Goal: Check status: Check status

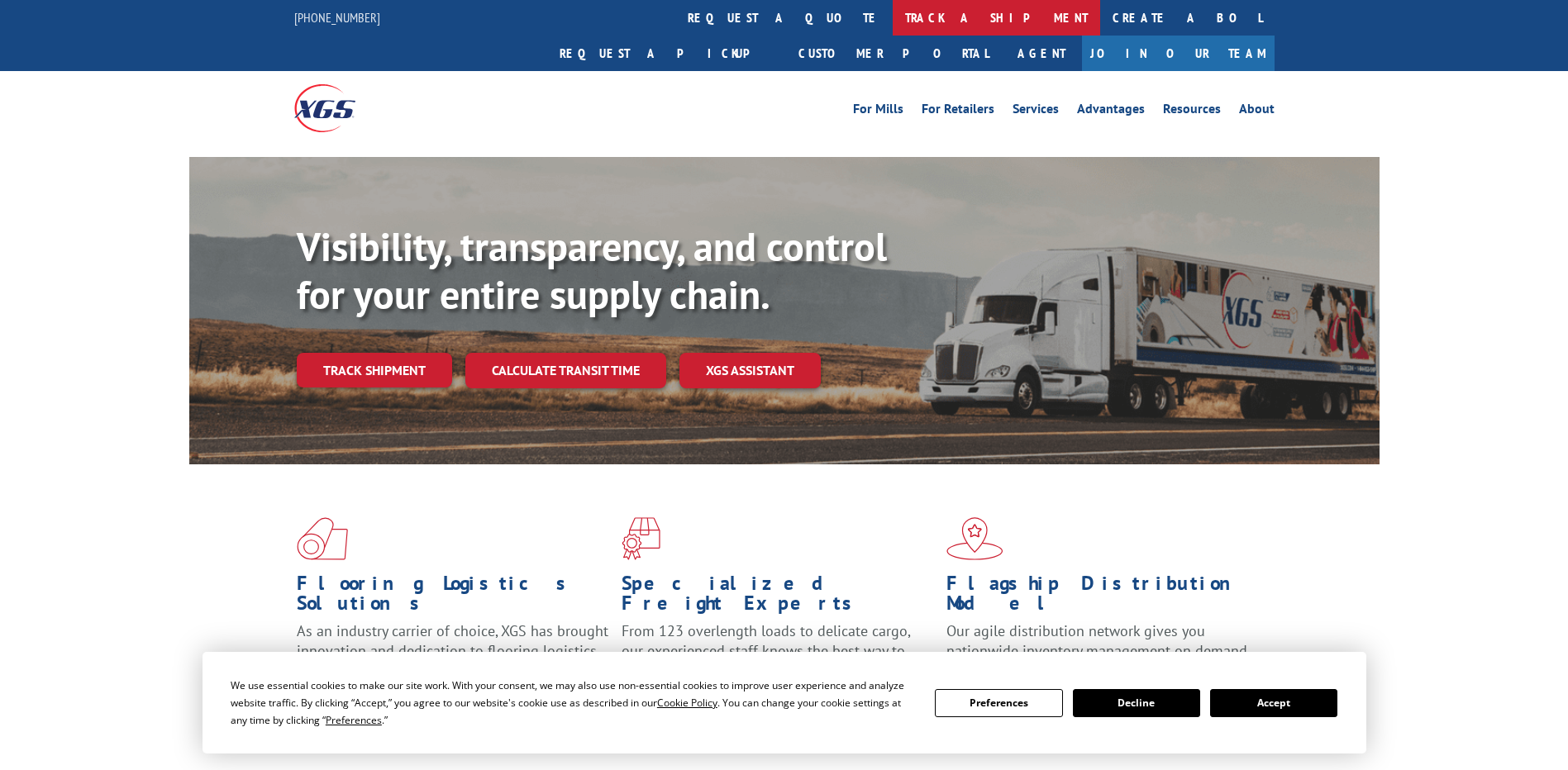
click at [893, 18] on link "track a shipment" at bounding box center [997, 18] width 207 height 36
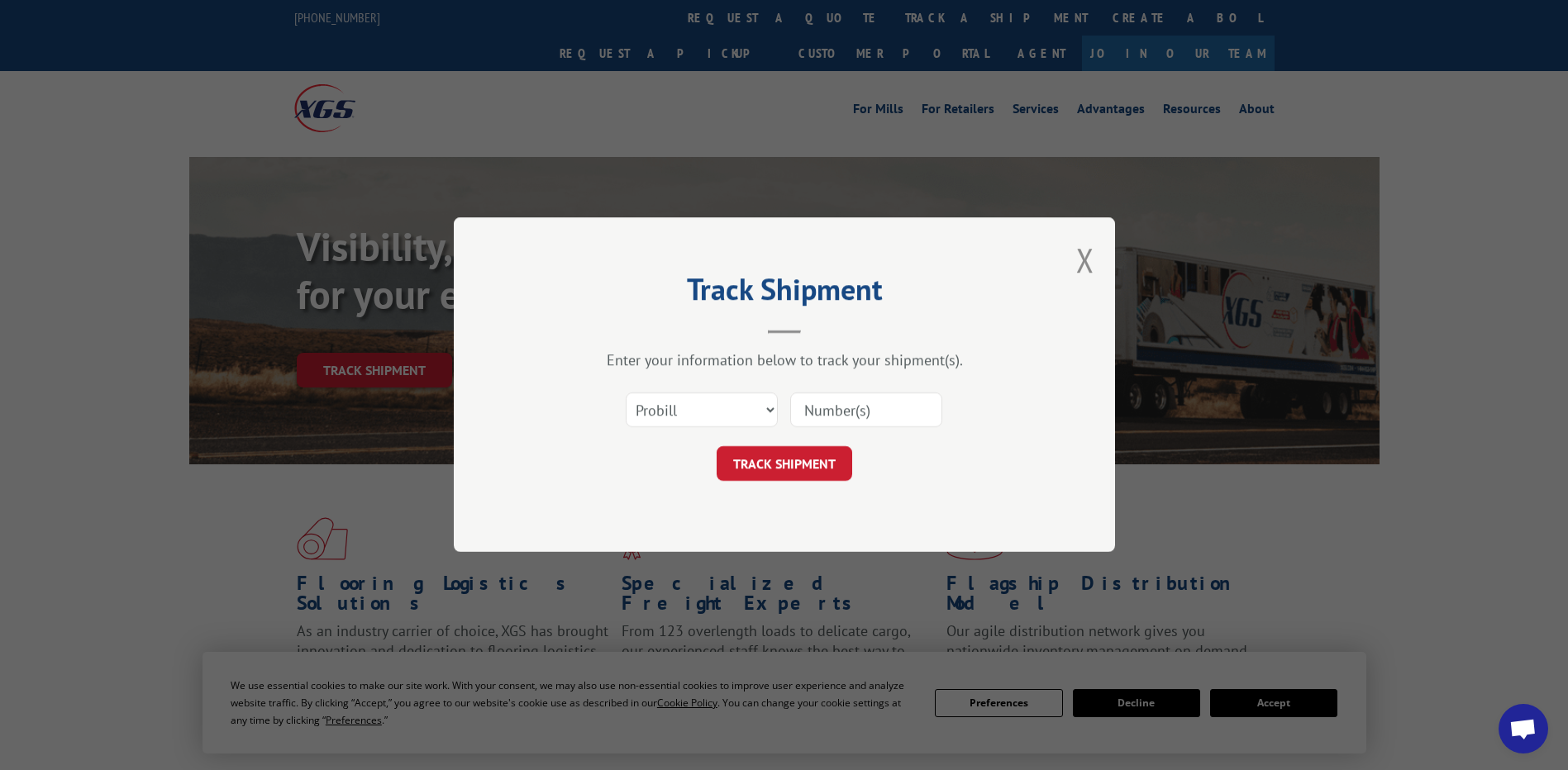
click at [819, 412] on input at bounding box center [866, 411] width 152 height 35
paste input "17595644"
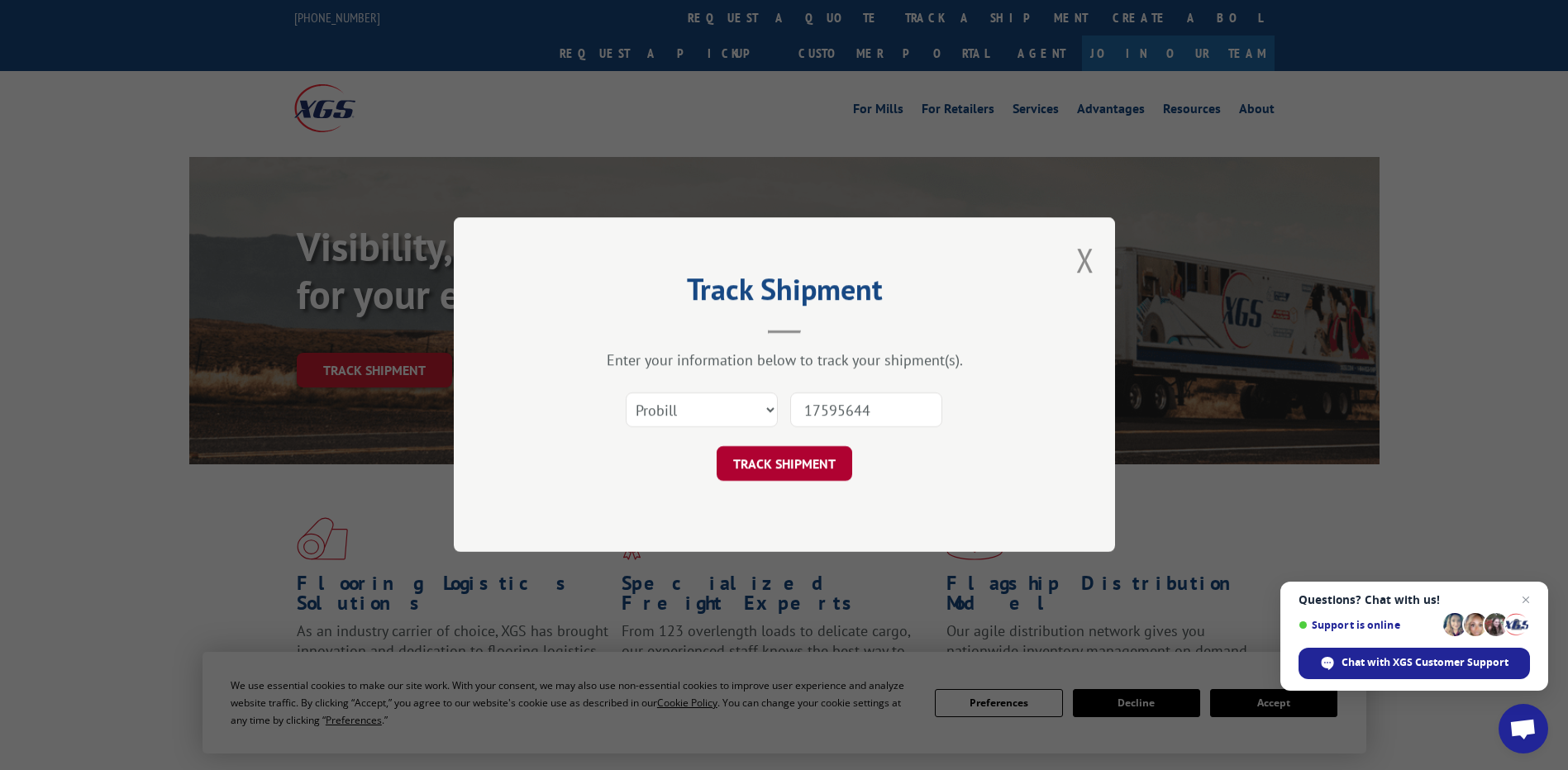
type input "17595644"
click at [791, 462] on button "TRACK SHIPMENT" at bounding box center [784, 465] width 135 height 35
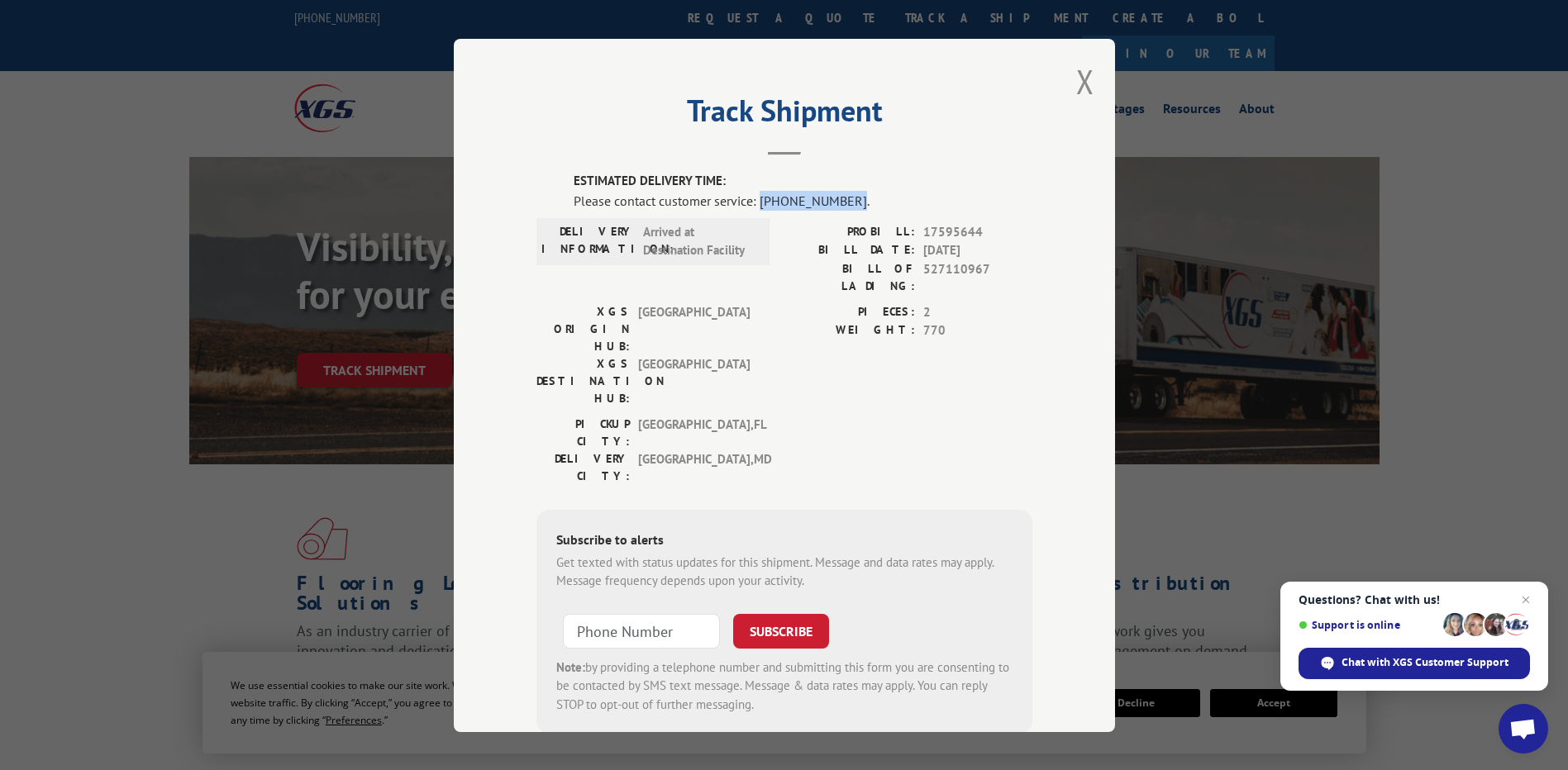
drag, startPoint x: 753, startPoint y: 201, endPoint x: 837, endPoint y: 201, distance: 84.0
click at [837, 201] on div "Please contact customer service: [PHONE_NUMBER]." at bounding box center [803, 200] width 459 height 20
copy div "[PHONE_NUMBER]"
click at [1083, 79] on button "Close modal" at bounding box center [1085, 81] width 18 height 43
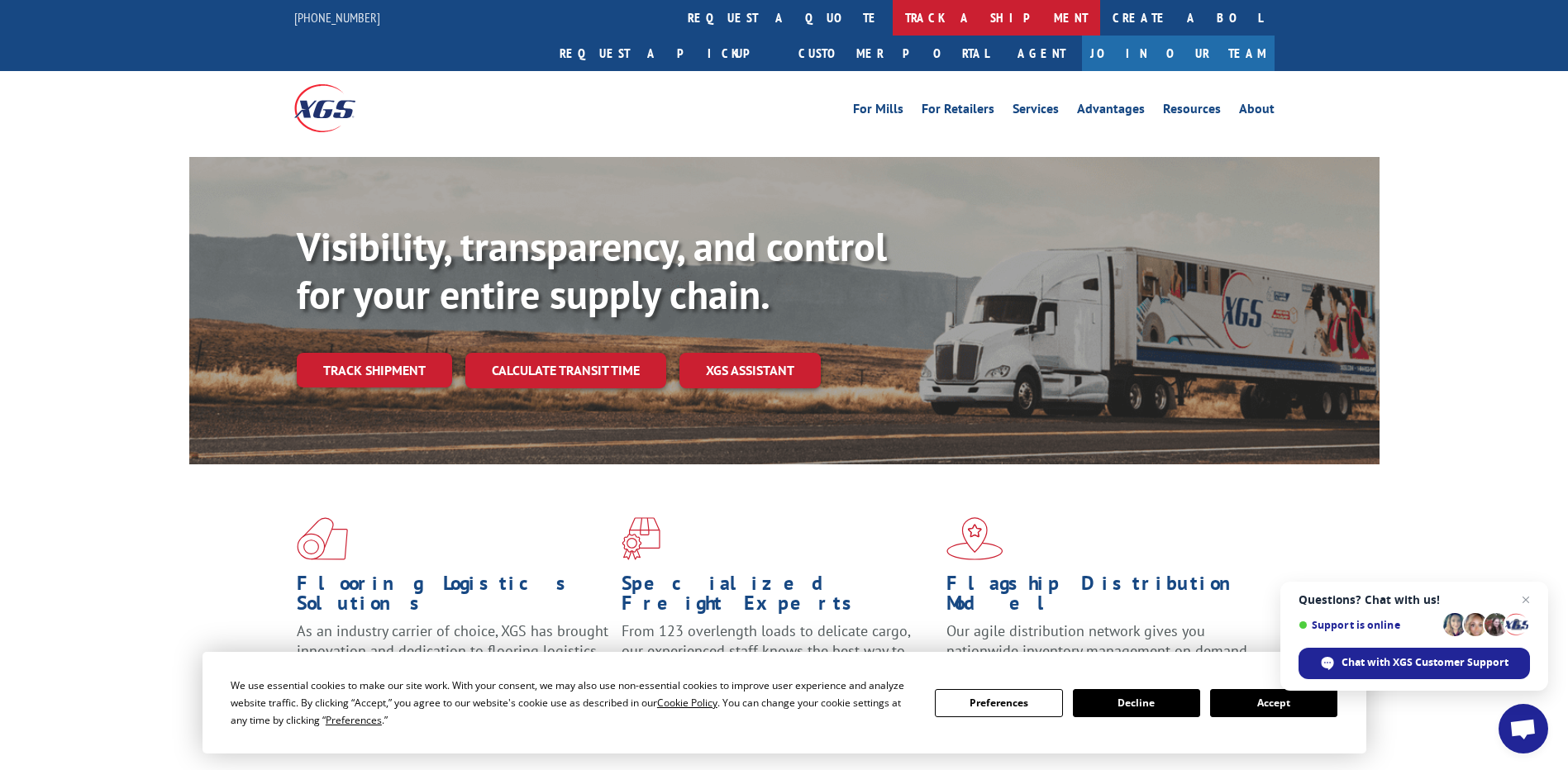
click at [893, 18] on link "track a shipment" at bounding box center [997, 18] width 207 height 36
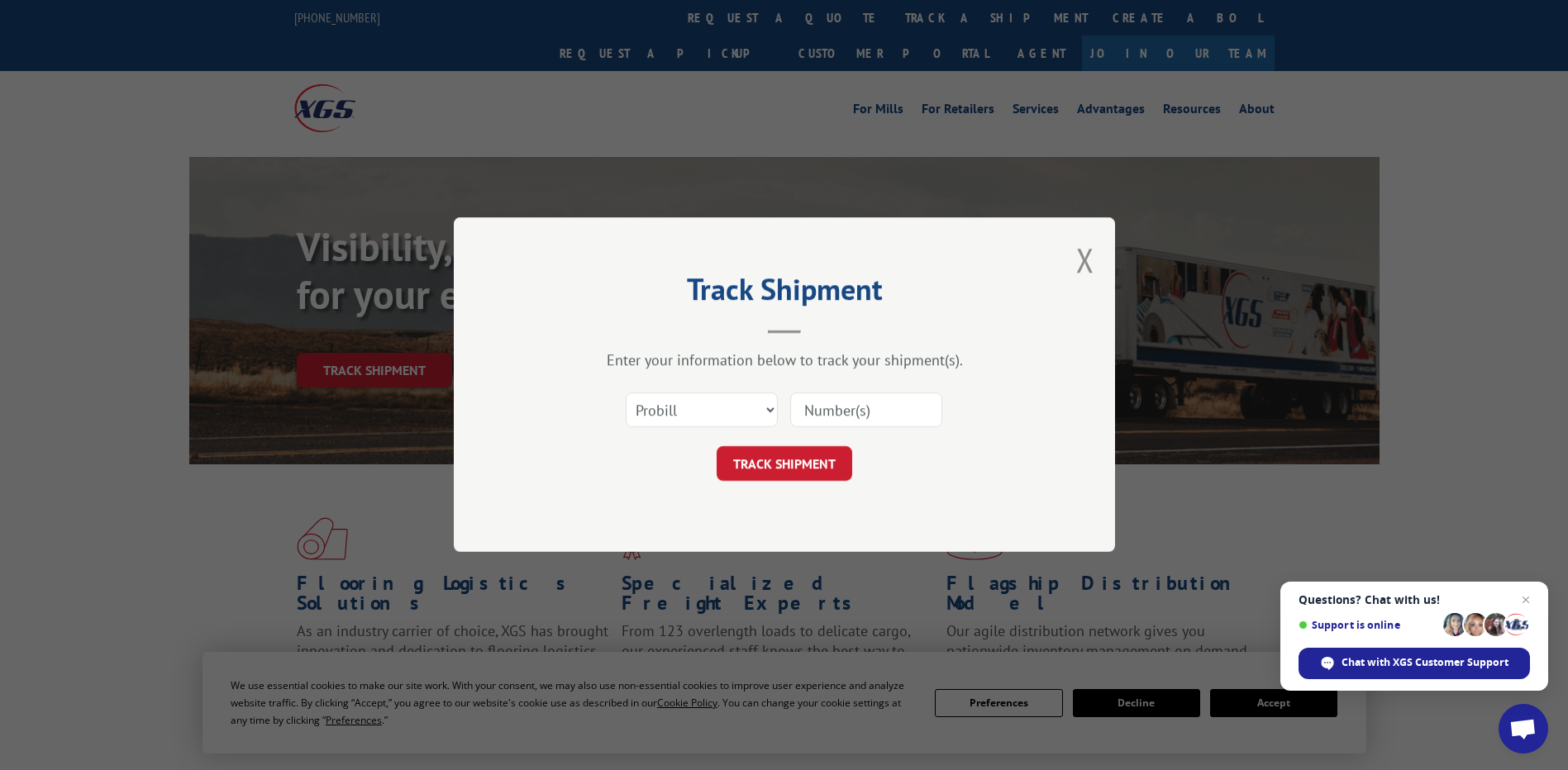
drag, startPoint x: 810, startPoint y: 429, endPoint x: 813, endPoint y: 417, distance: 12.4
click at [812, 421] on div at bounding box center [866, 410] width 152 height 38
click at [813, 417] on input at bounding box center [866, 411] width 152 height 35
paste input "17603630"
type input "17603630"
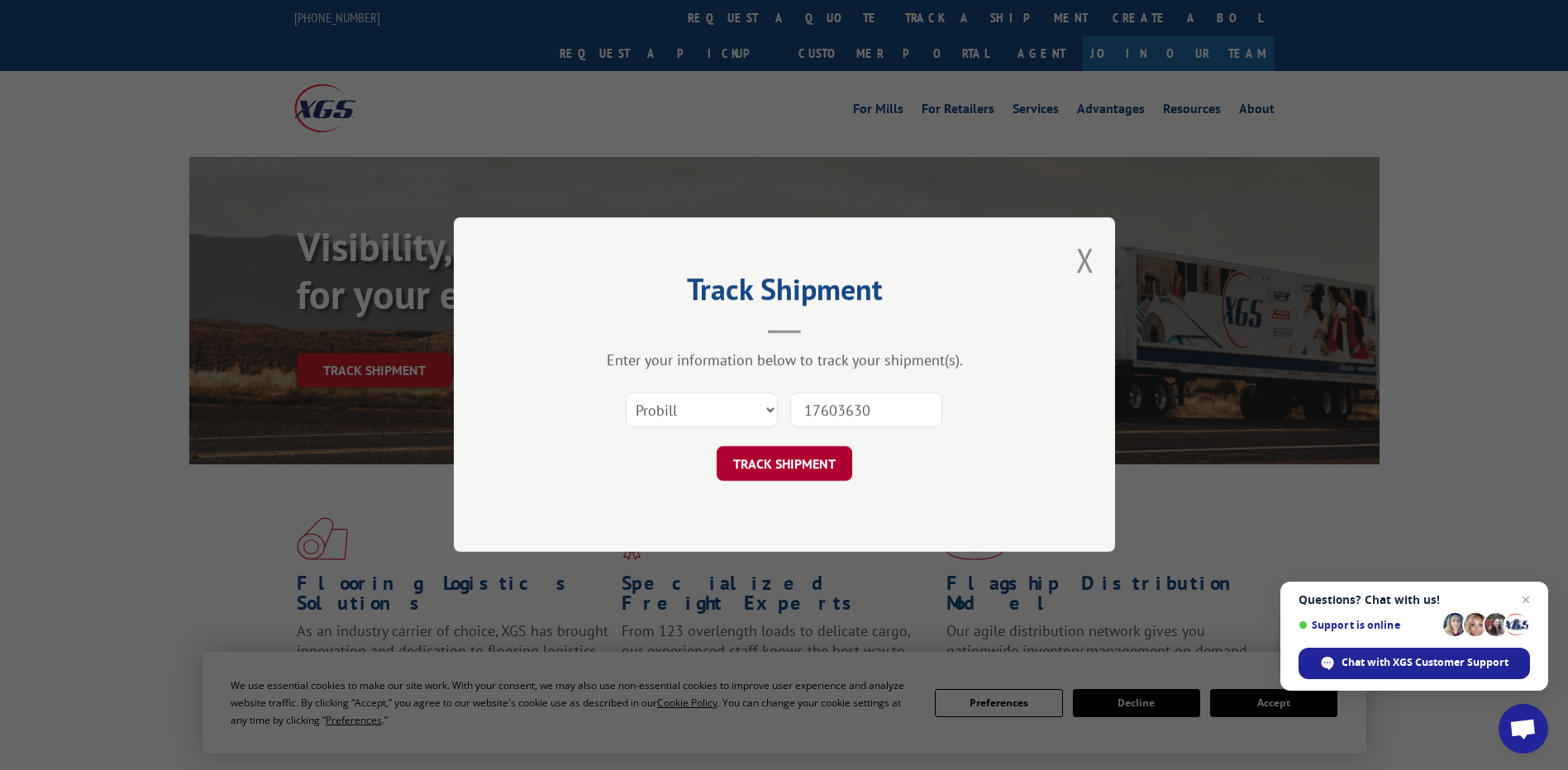
click at [814, 461] on button "TRACK SHIPMENT" at bounding box center [784, 465] width 135 height 35
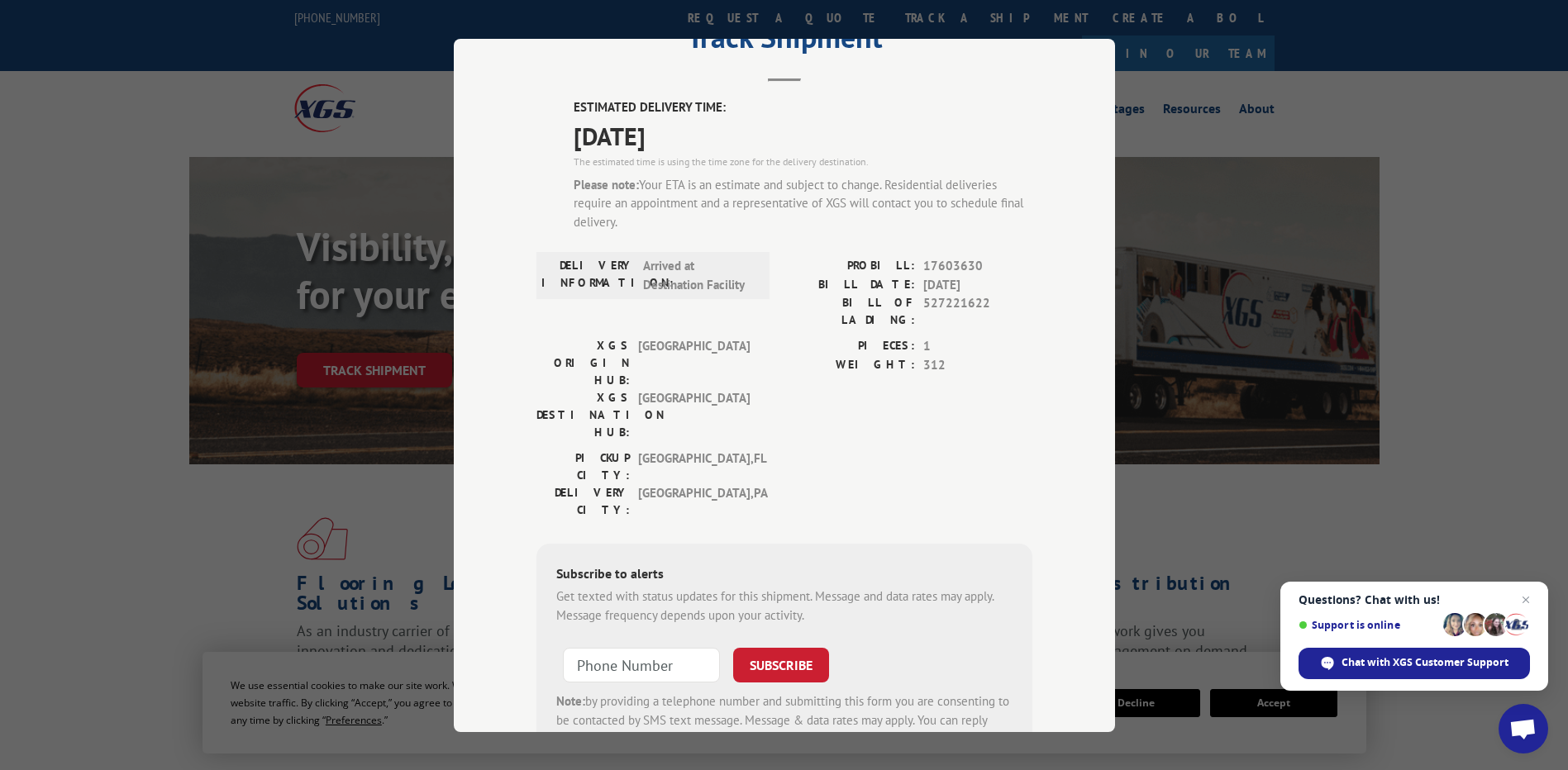
scroll to position [43, 0]
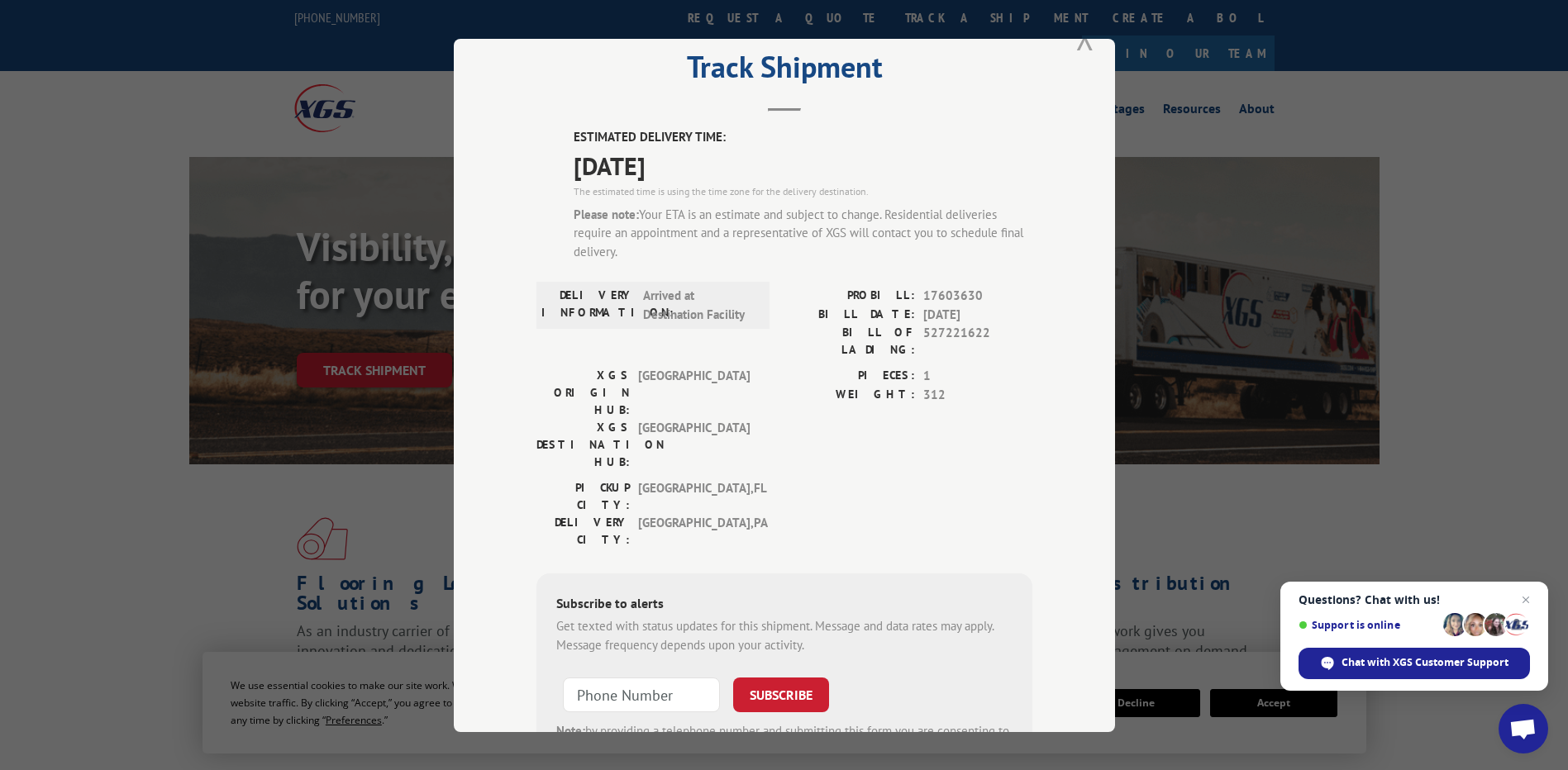
click at [1076, 46] on button "Close modal" at bounding box center [1085, 38] width 18 height 43
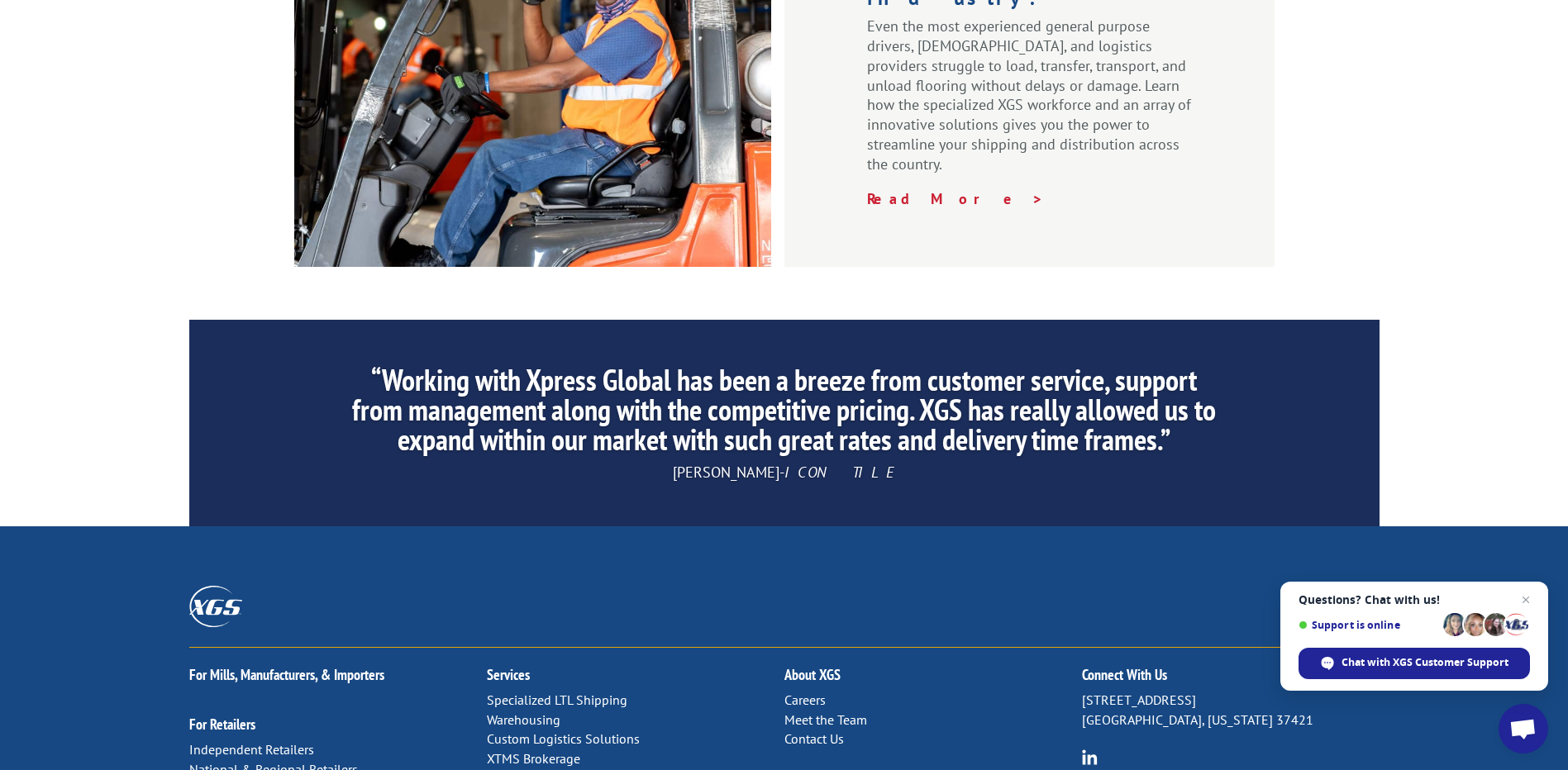
scroll to position [2397, 0]
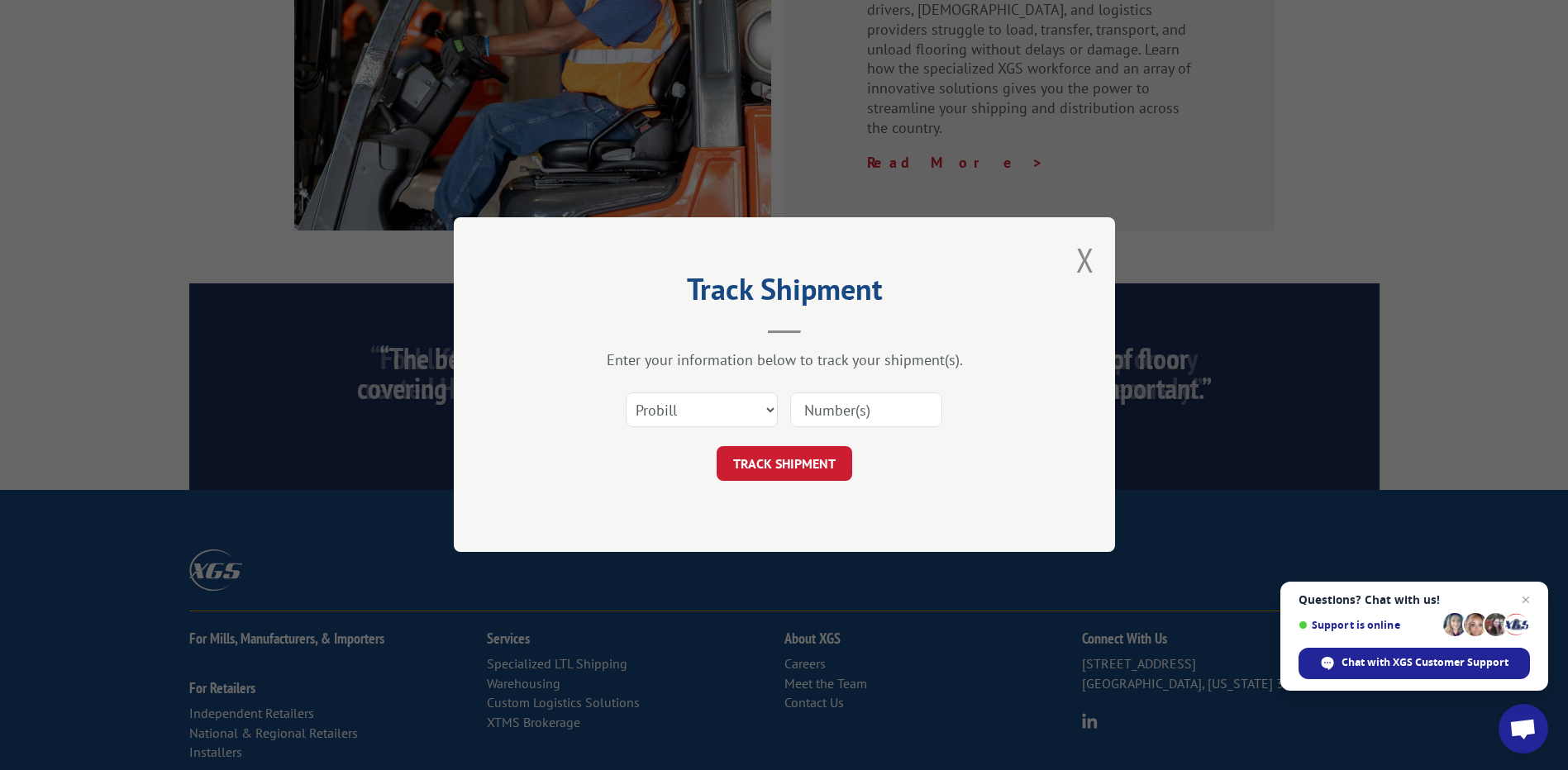
scroll to position [0, 0]
click at [1092, 263] on button "Close modal" at bounding box center [1085, 260] width 18 height 43
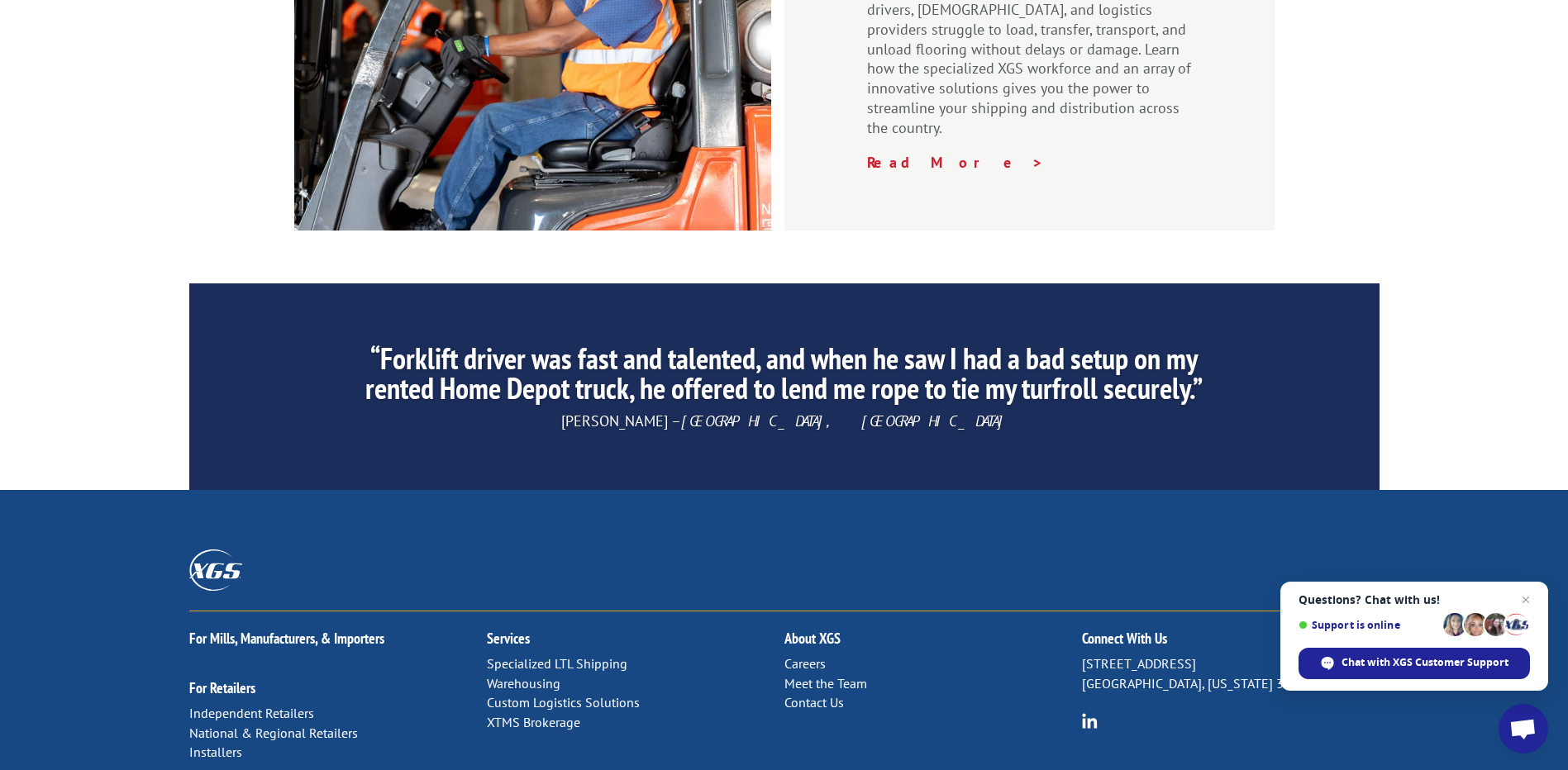
click at [819, 694] on link "Contact Us" at bounding box center [814, 702] width 59 height 17
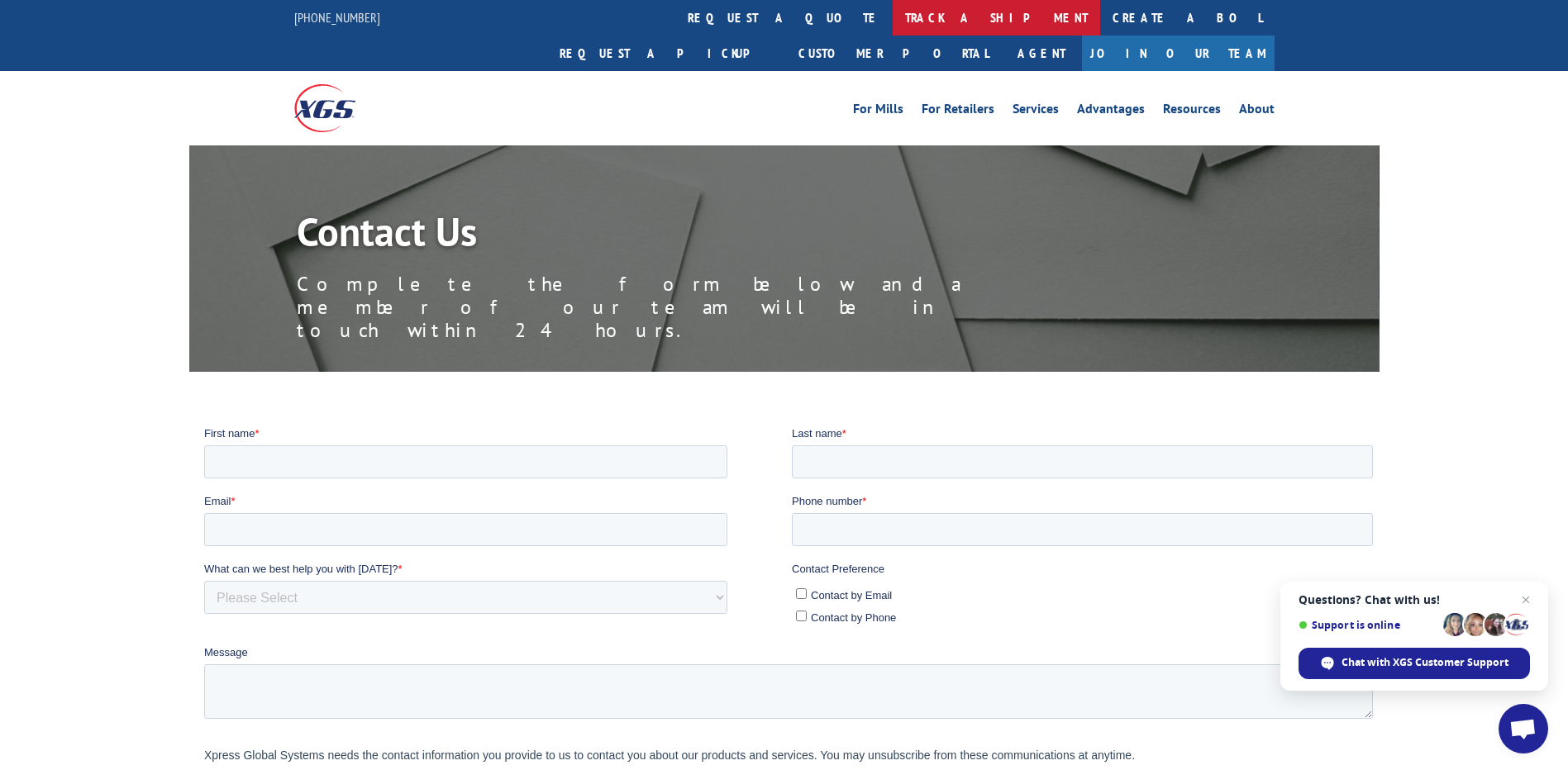
click at [893, 18] on link "track a shipment" at bounding box center [997, 18] width 207 height 36
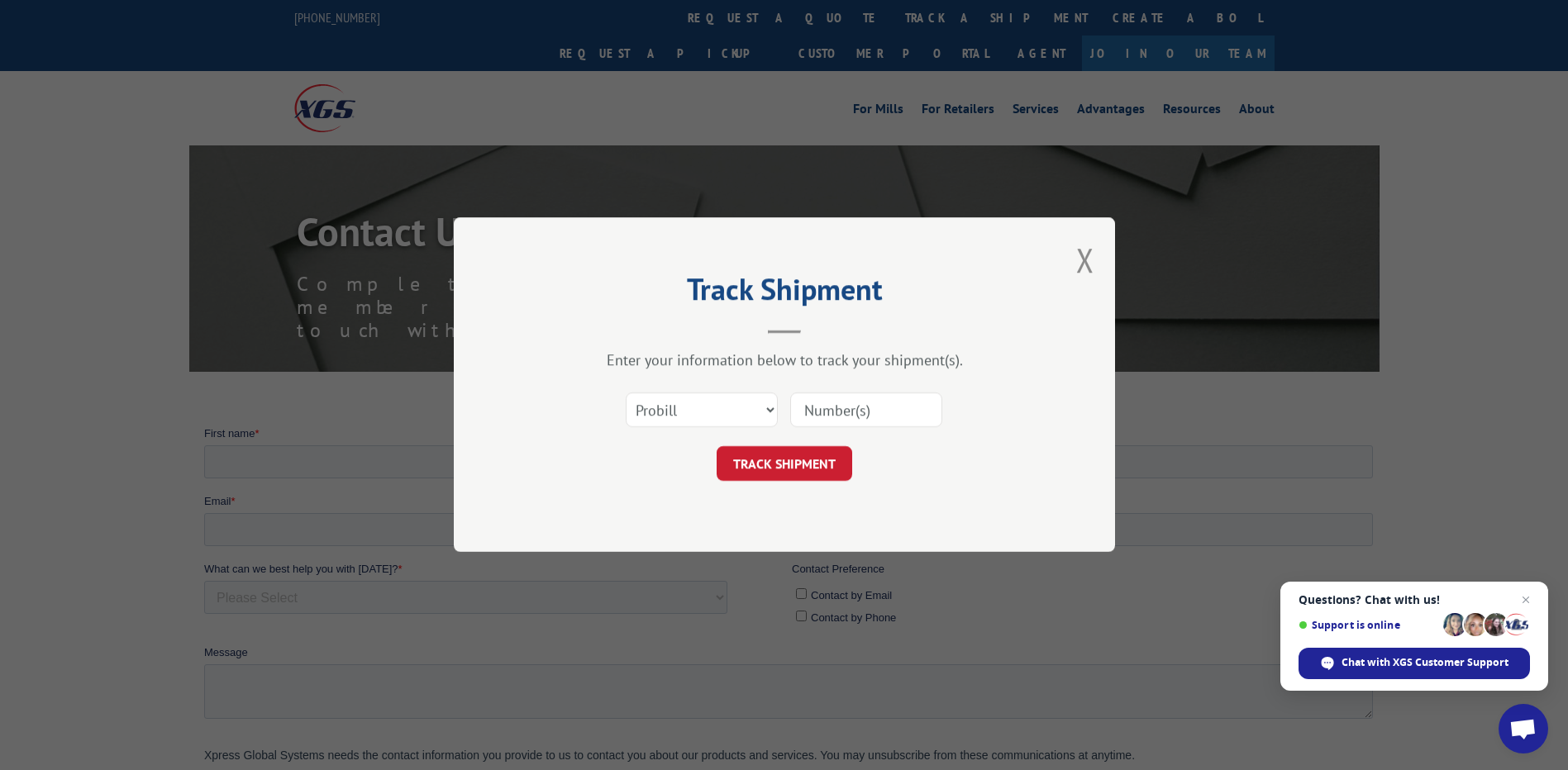
click at [1074, 286] on div "Track Shipment Enter your information below to track your shipment(s). Select c…" at bounding box center [784, 385] width 661 height 334
click at [1081, 263] on button "Close modal" at bounding box center [1085, 260] width 18 height 43
